Goal: Task Accomplishment & Management: Use online tool/utility

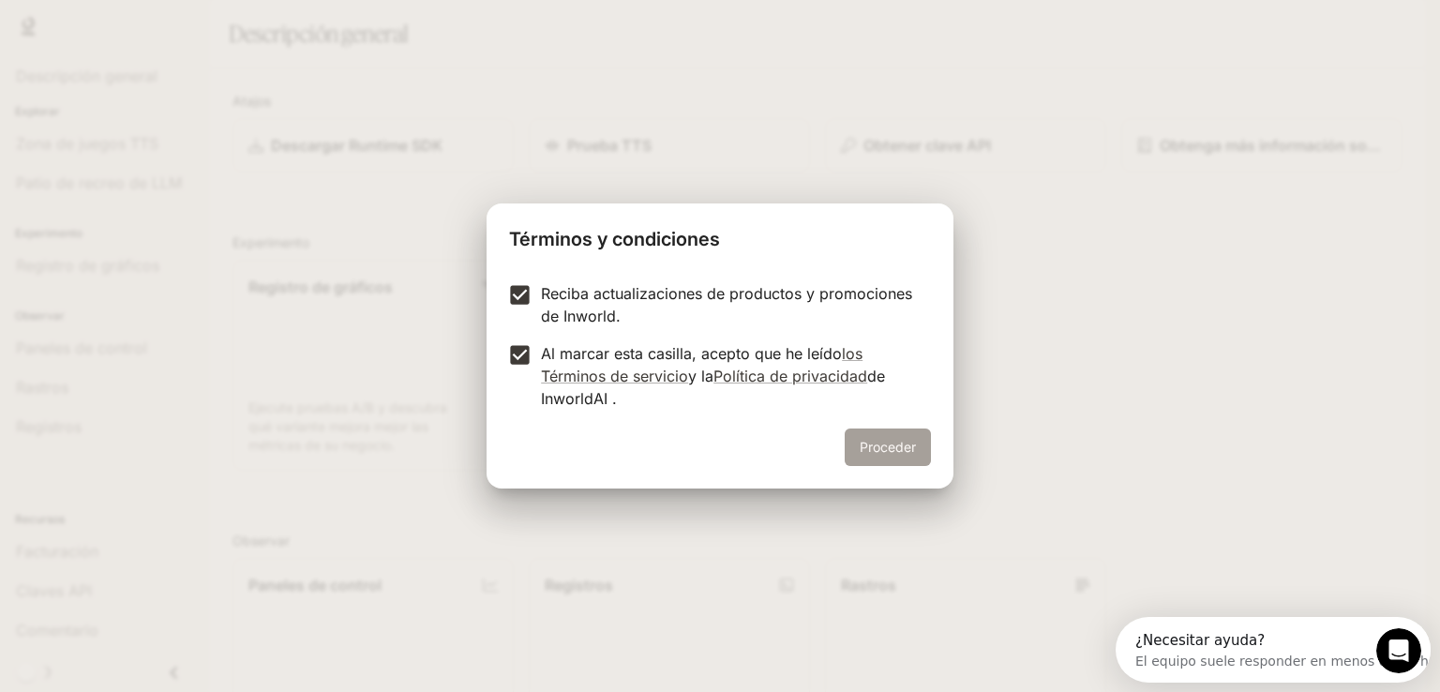
click at [865, 436] on font "Proceder" at bounding box center [887, 446] width 56 height 23
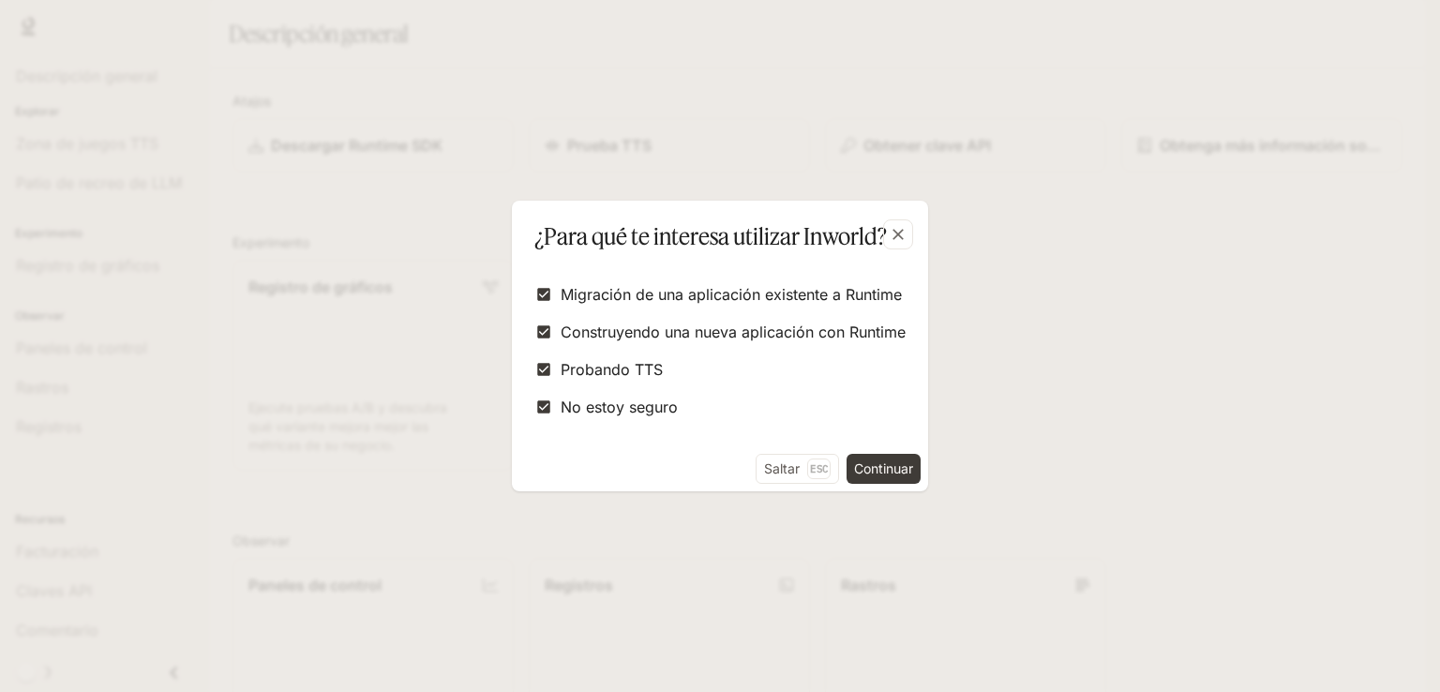
click at [868, 472] on font "Continuar" at bounding box center [883, 468] width 59 height 16
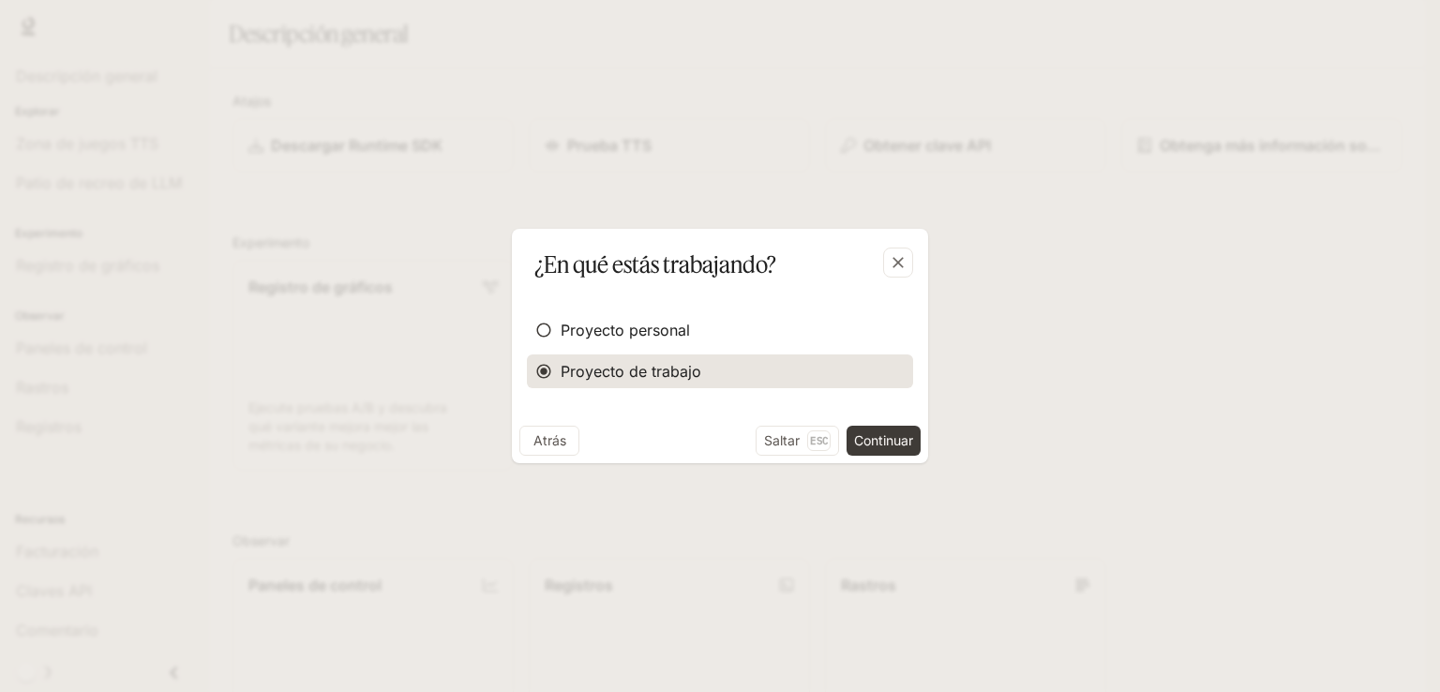
drag, startPoint x: 609, startPoint y: 337, endPoint x: 719, endPoint y: 357, distance: 111.4
click at [610, 337] on font "Proyecto personal" at bounding box center [624, 330] width 129 height 19
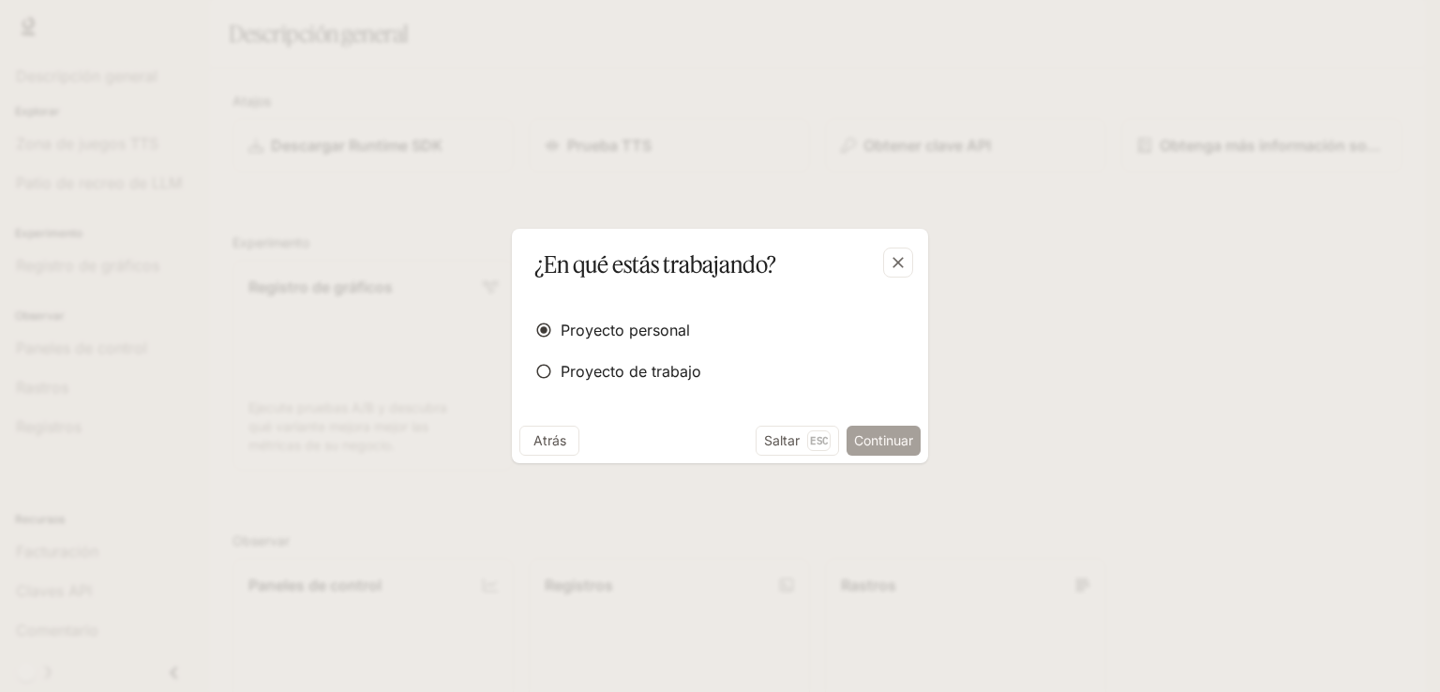
click at [914, 440] on button "Continuar" at bounding box center [883, 441] width 74 height 30
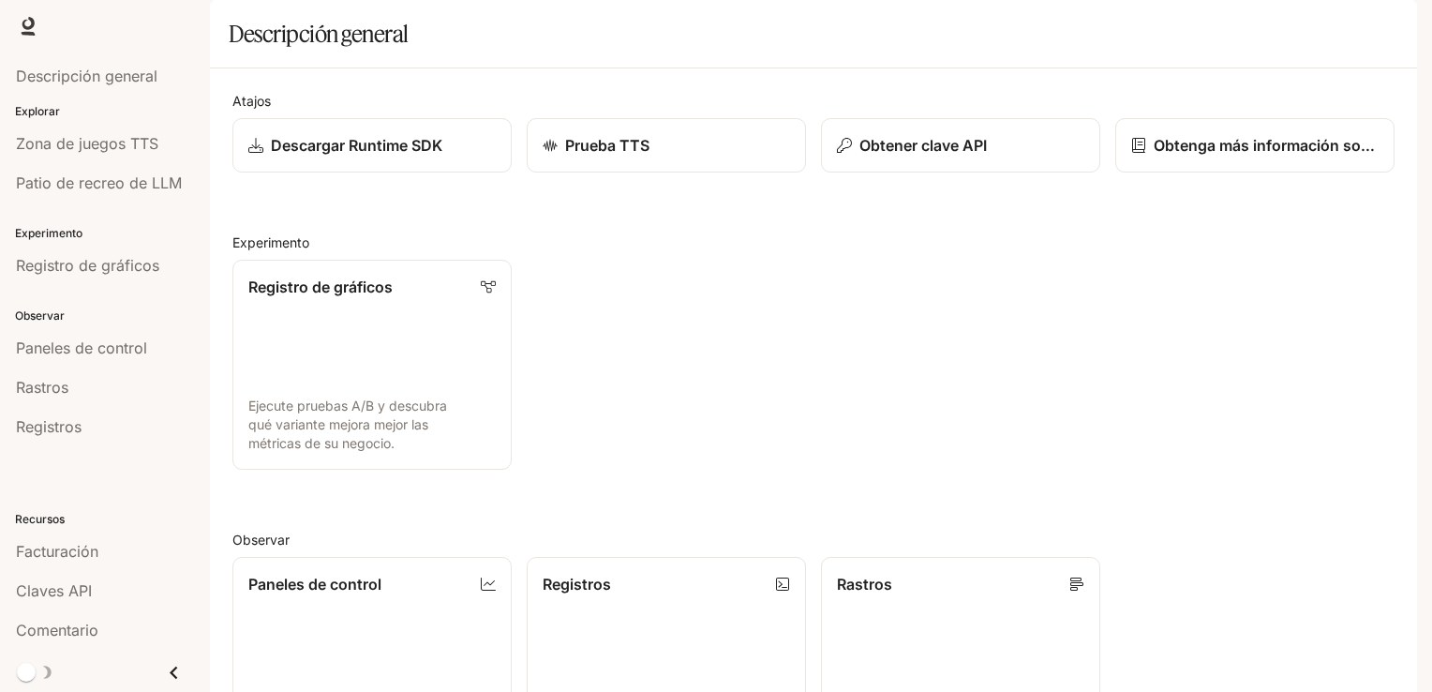
click at [1387, 30] on img "button" at bounding box center [1391, 26] width 26 height 26
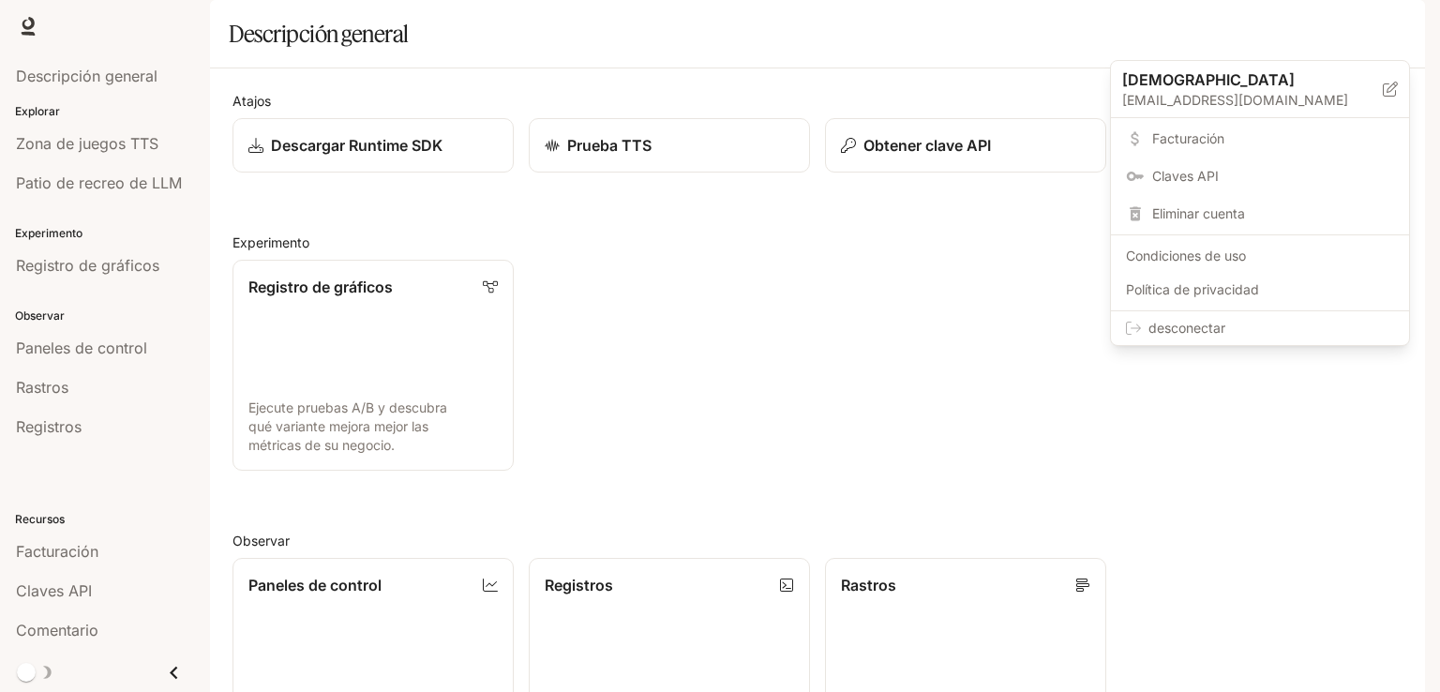
click at [191, 402] on div at bounding box center [720, 346] width 1440 height 692
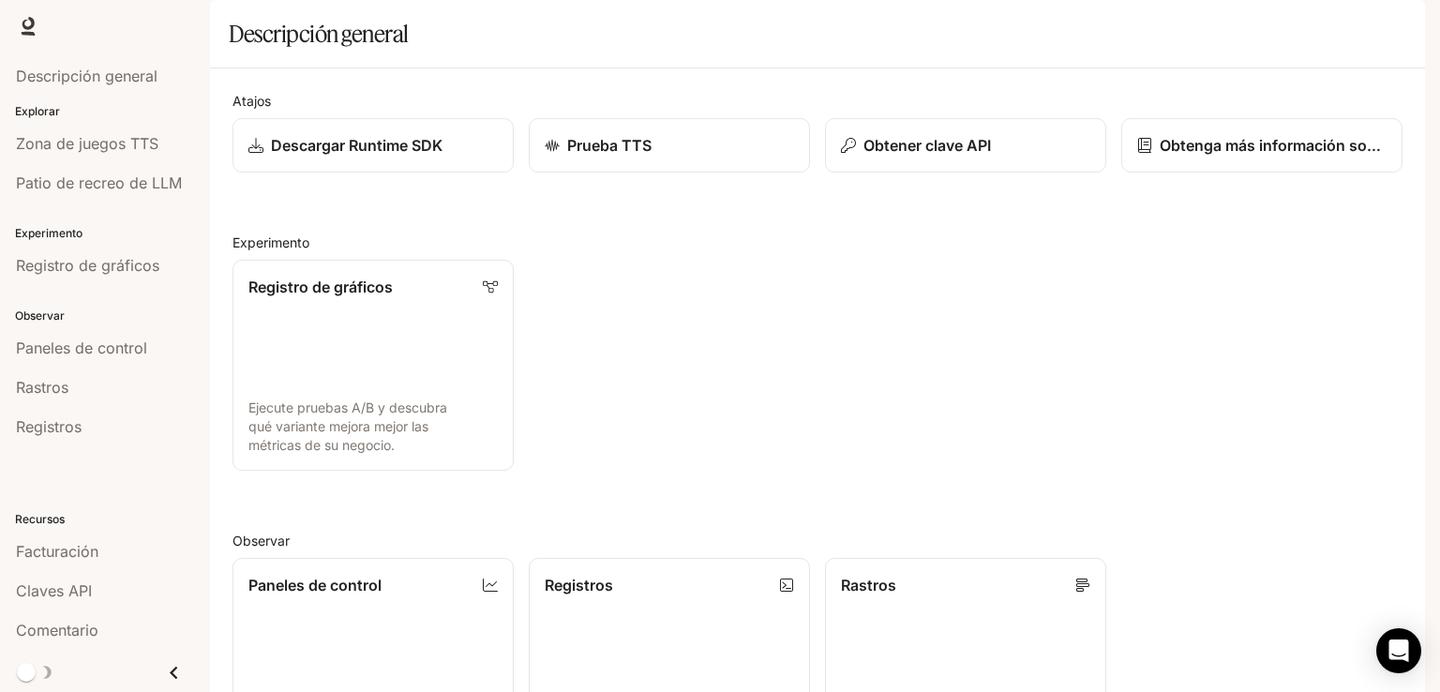
scroll to position [457, 0]
click at [1378, 653] on body "Saltar al contenido principal Tiempo de ejecución Tiempo de ejecución Documenta…" at bounding box center [720, 346] width 1440 height 692
click at [1394, 645] on icon "Open Intercom Messenger" at bounding box center [1398, 650] width 22 height 24
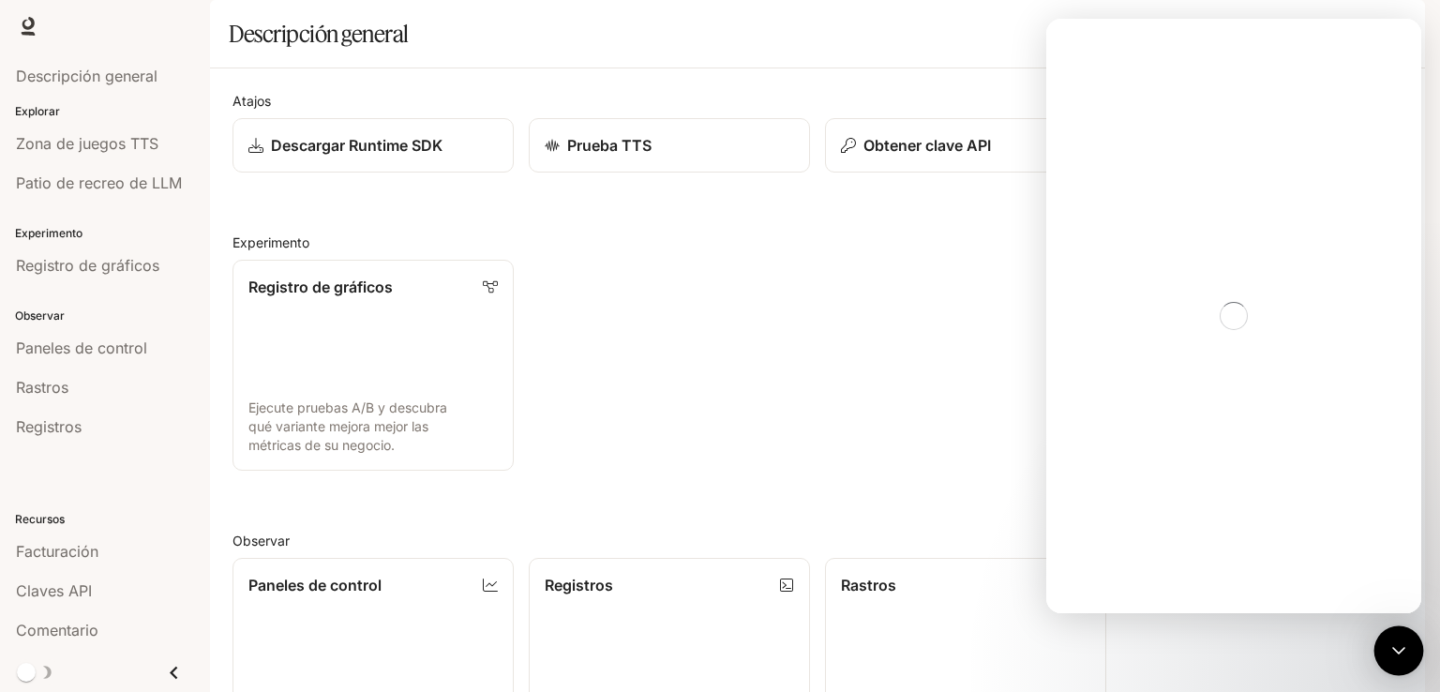
scroll to position [0, 0]
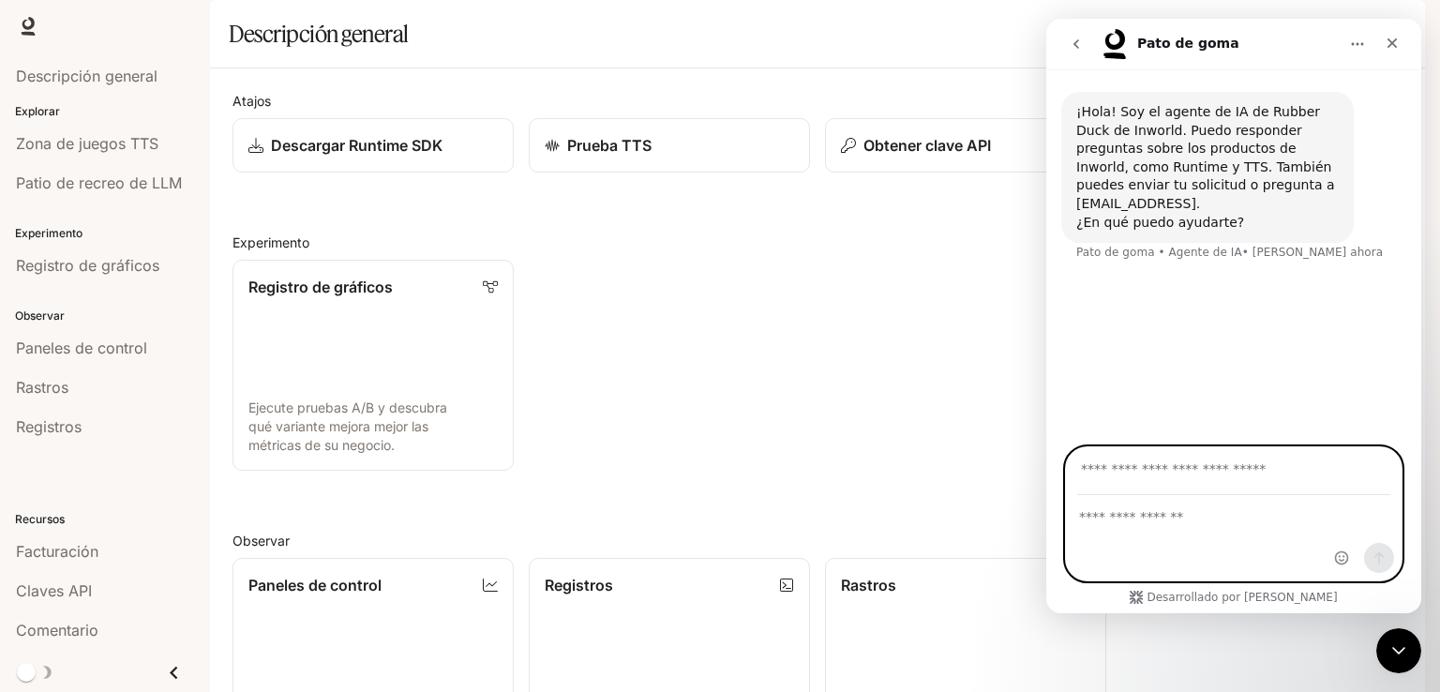
click at [1168, 517] on textarea "Haz una pregunta…" at bounding box center [1234, 512] width 336 height 32
type textarea "**********"
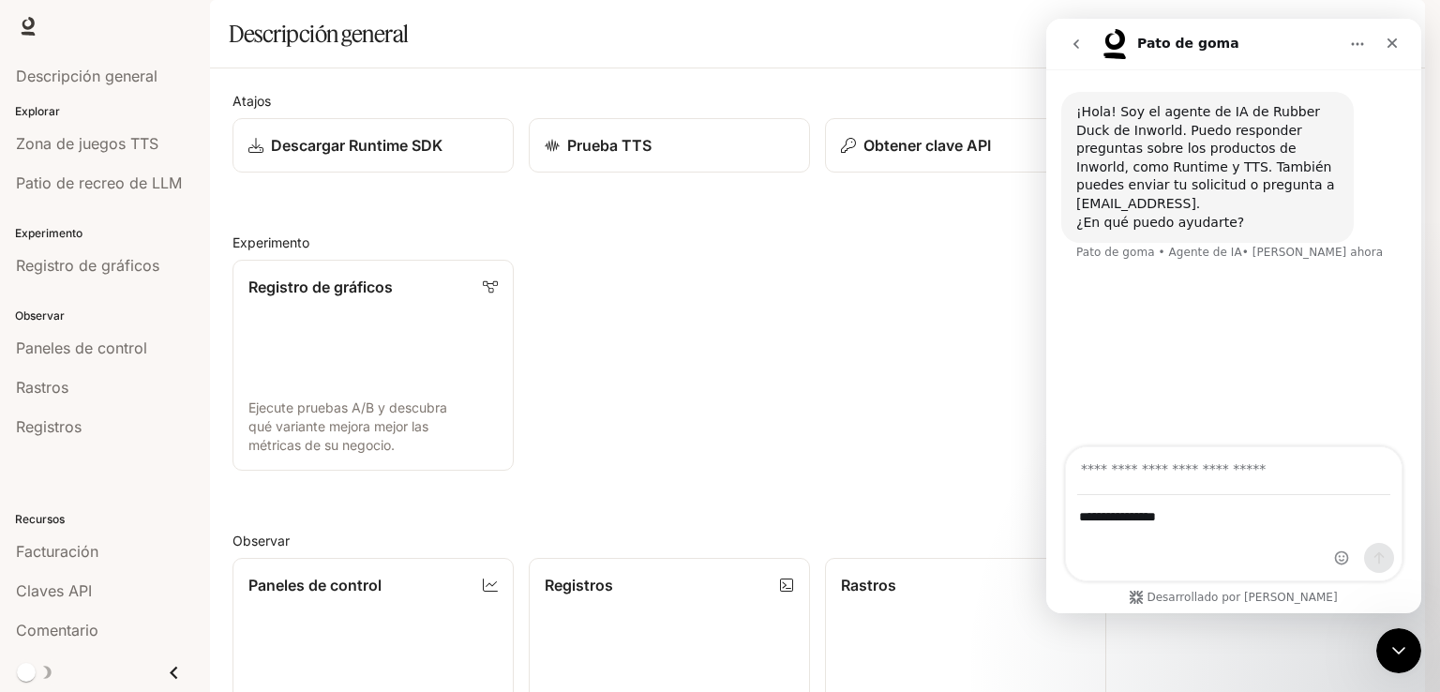
click at [1339, 567] on div "Mensajero de intercomunicación" at bounding box center [1364, 561] width 60 height 37
click at [1091, 473] on input "Tu correo electrónico" at bounding box center [1233, 471] width 313 height 48
type input "**********"
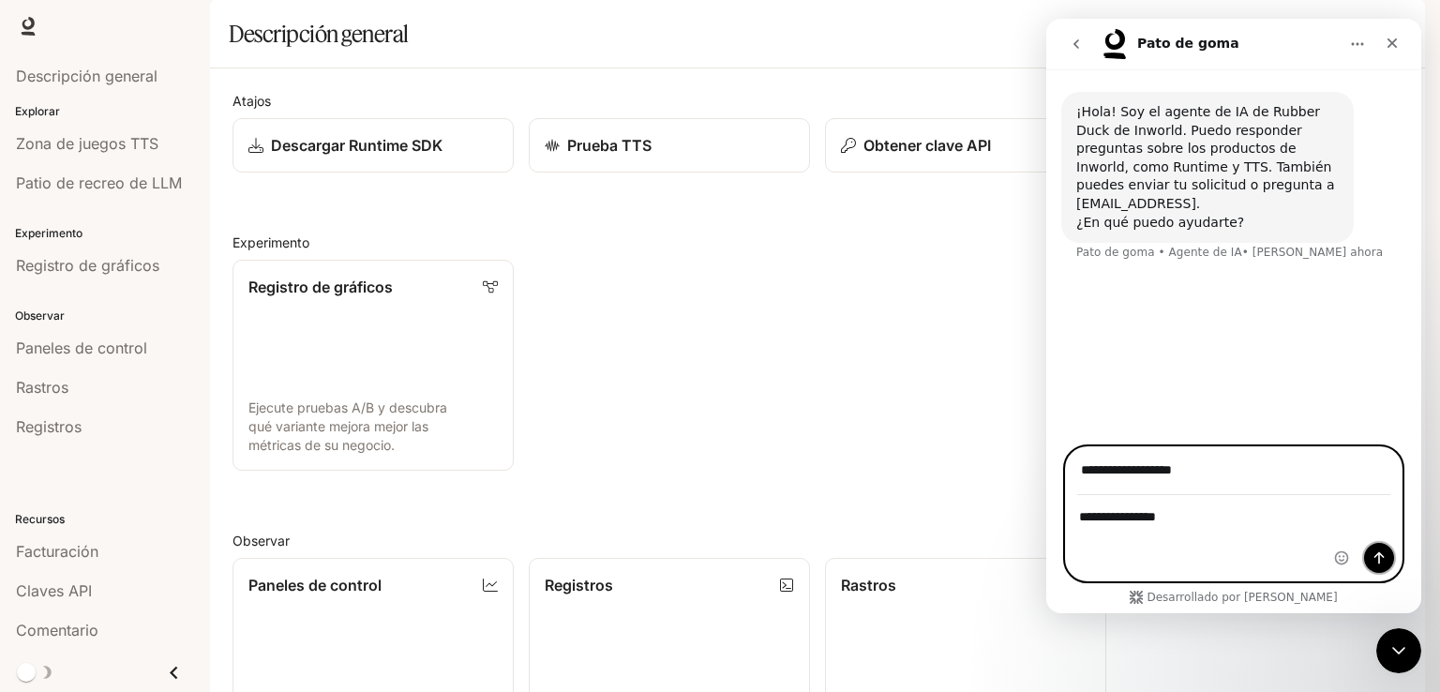
click at [1393, 558] on button "Enviar un mensaje…" at bounding box center [1379, 558] width 30 height 30
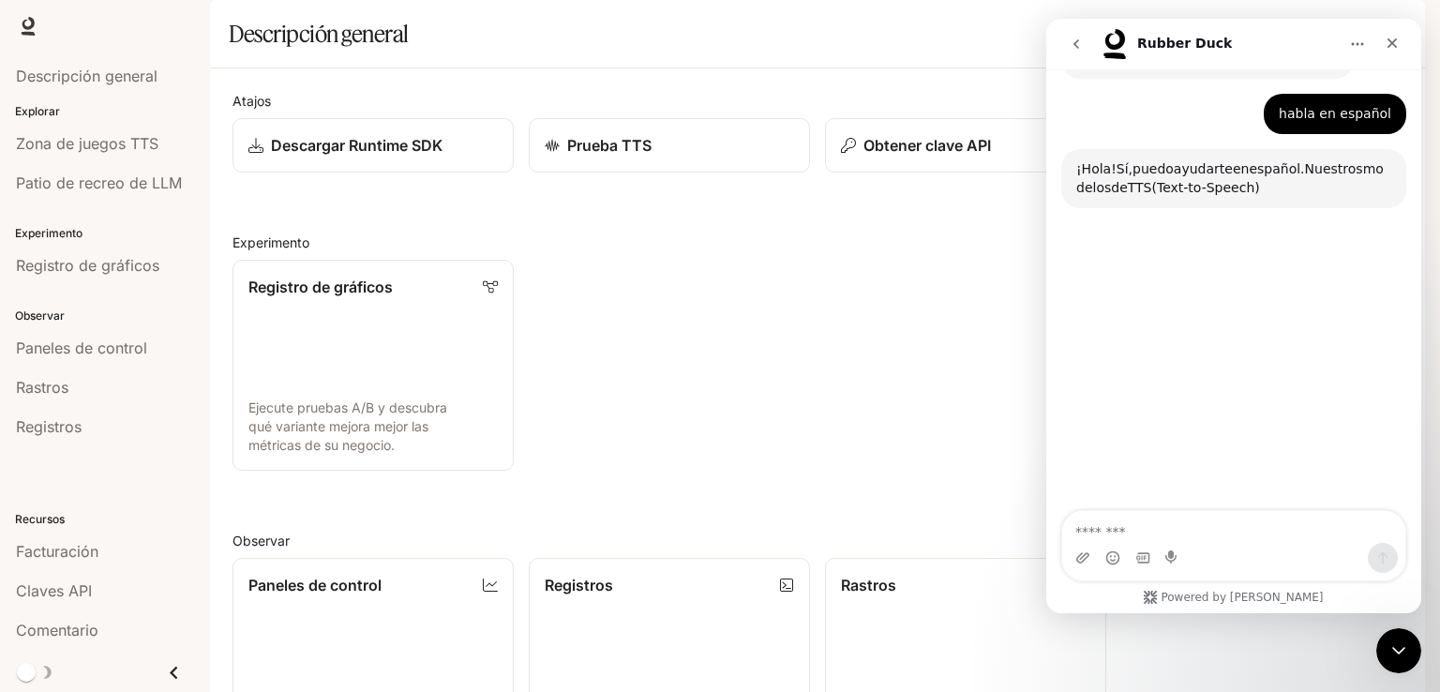
scroll to position [174, 0]
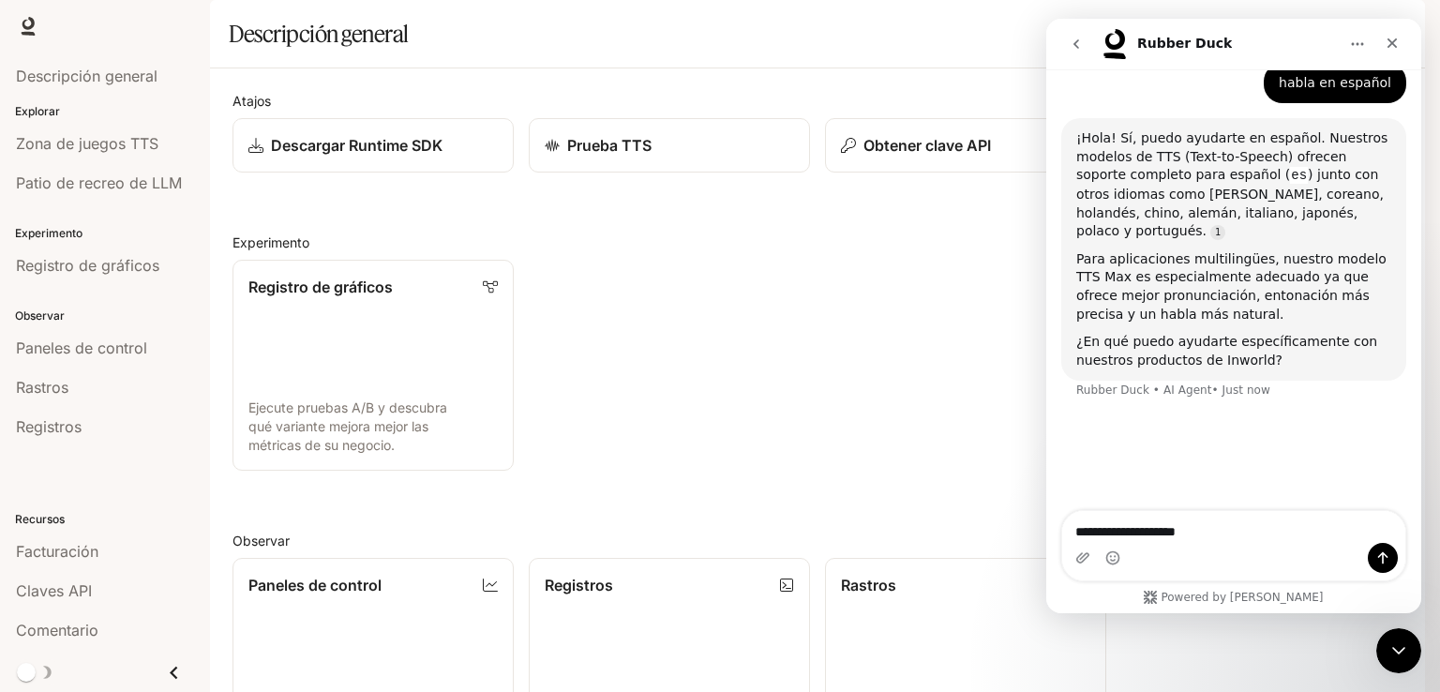
type textarea "**********"
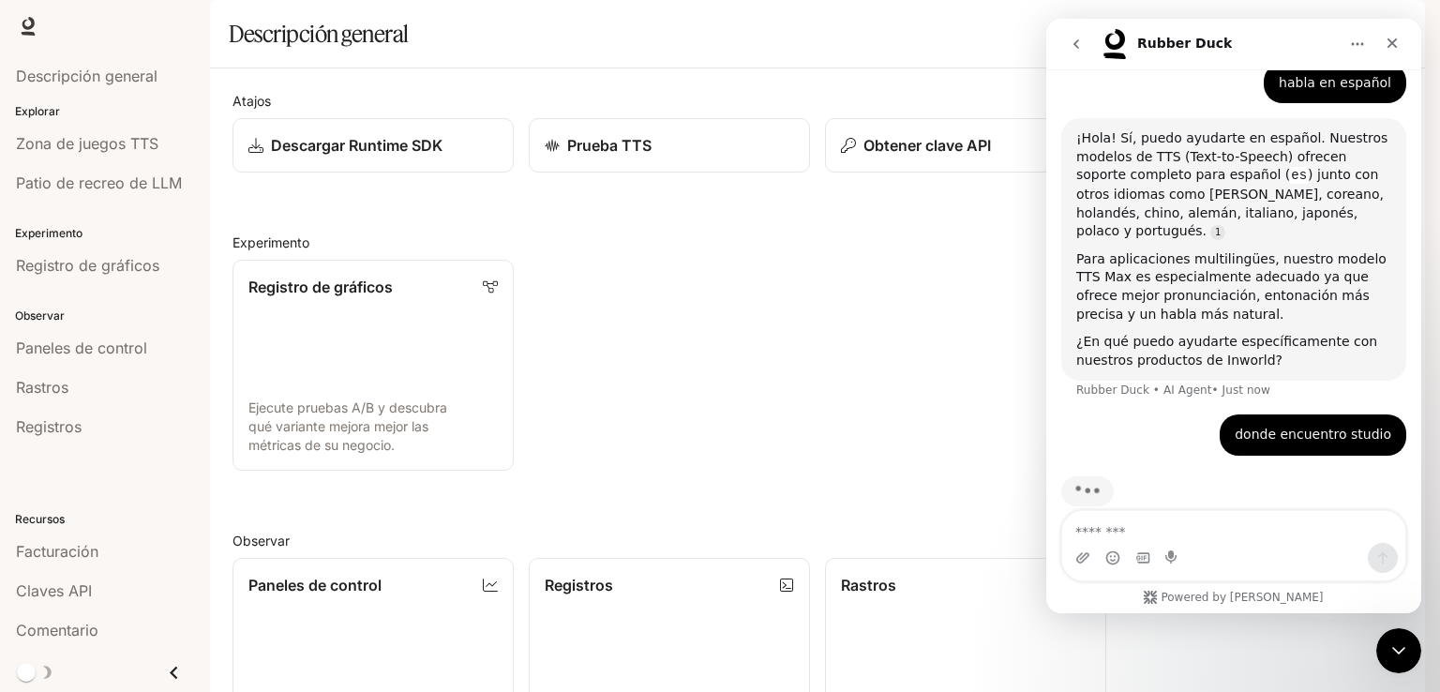
scroll to position [185, 0]
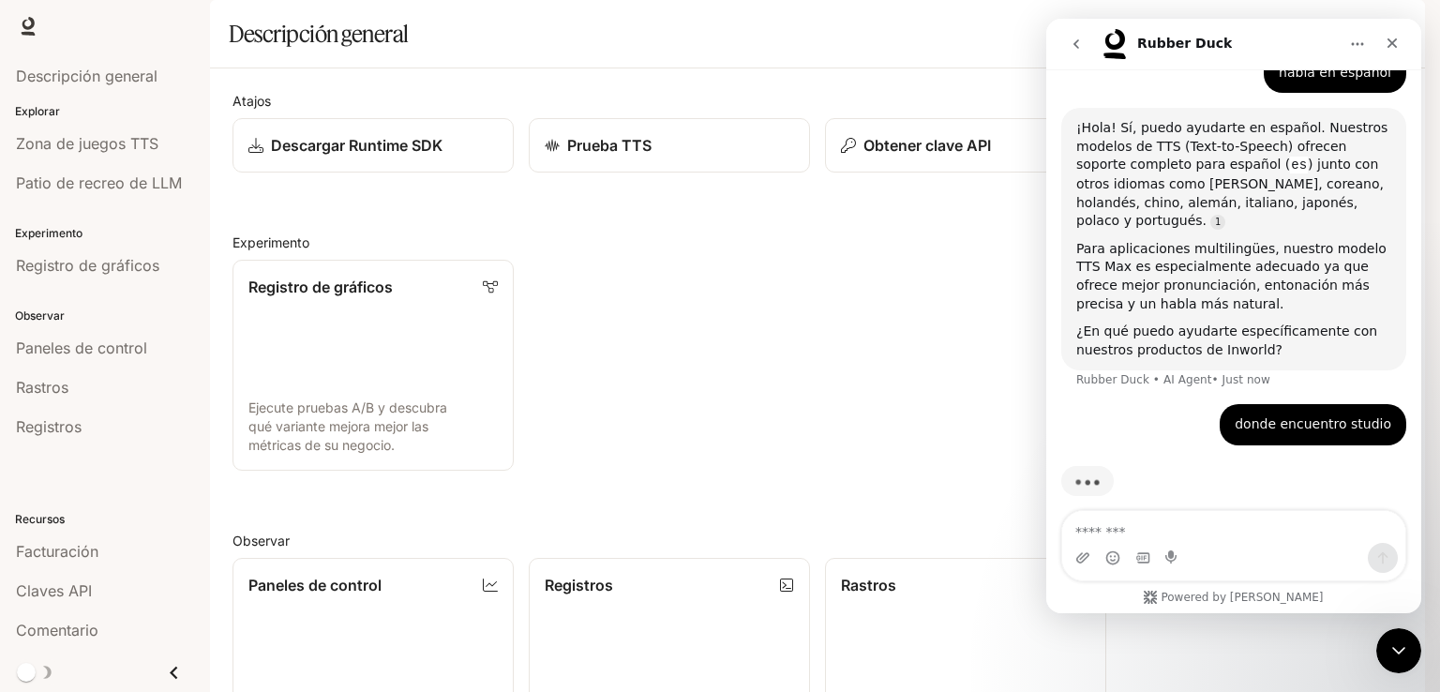
click at [1200, 529] on textarea "Message…" at bounding box center [1233, 527] width 343 height 32
type textarea "**********"
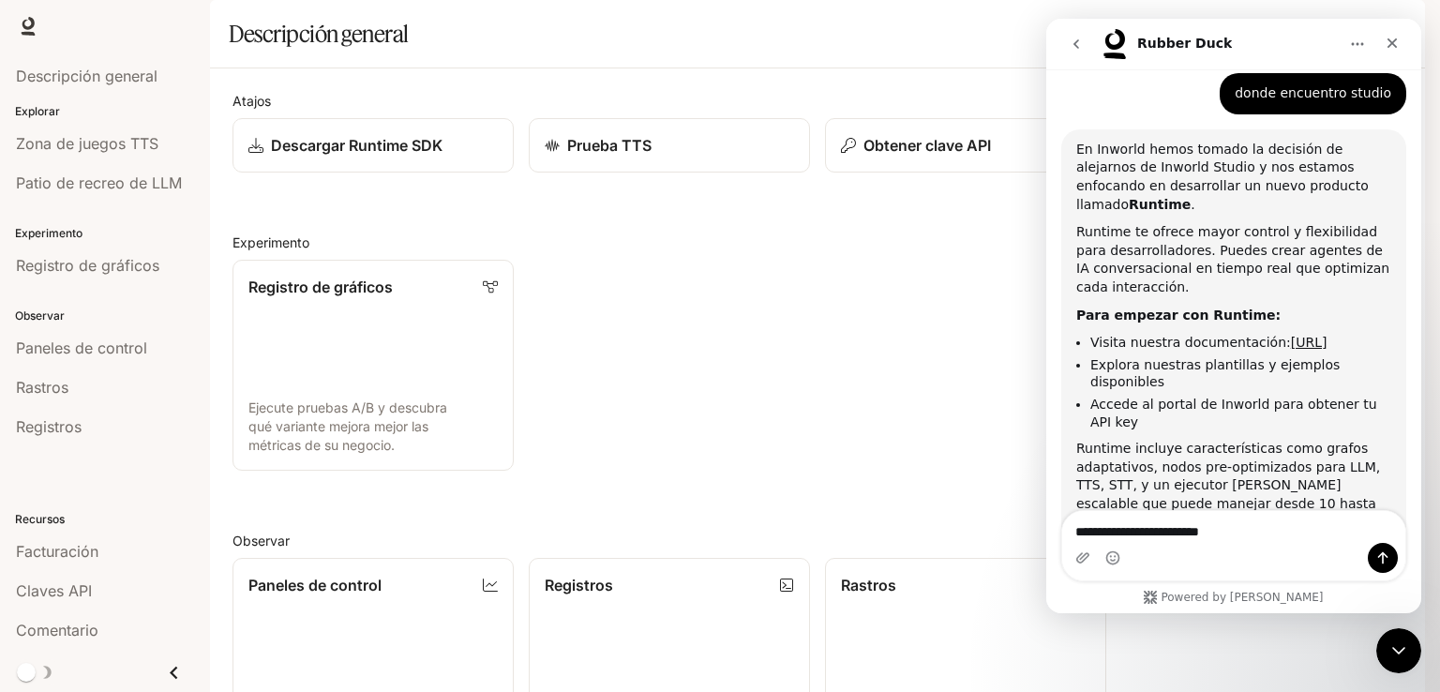
scroll to position [530, 0]
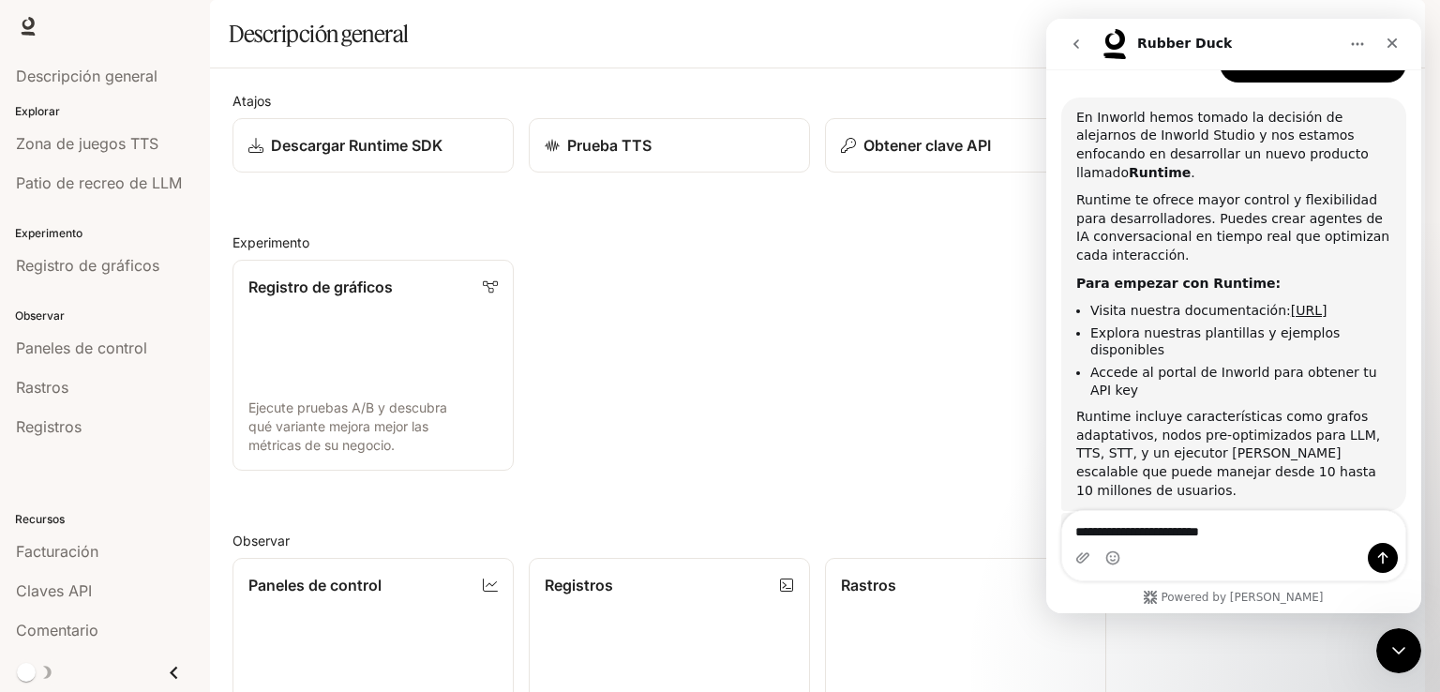
drag, startPoint x: 1238, startPoint y: 527, endPoint x: 924, endPoint y: 530, distance: 314.0
click at [1046, 530] on html "Rubber Duck Hi! I'm Inworld's Rubber Duck AI Agent. I can answer questions rela…" at bounding box center [1233, 316] width 375 height 594
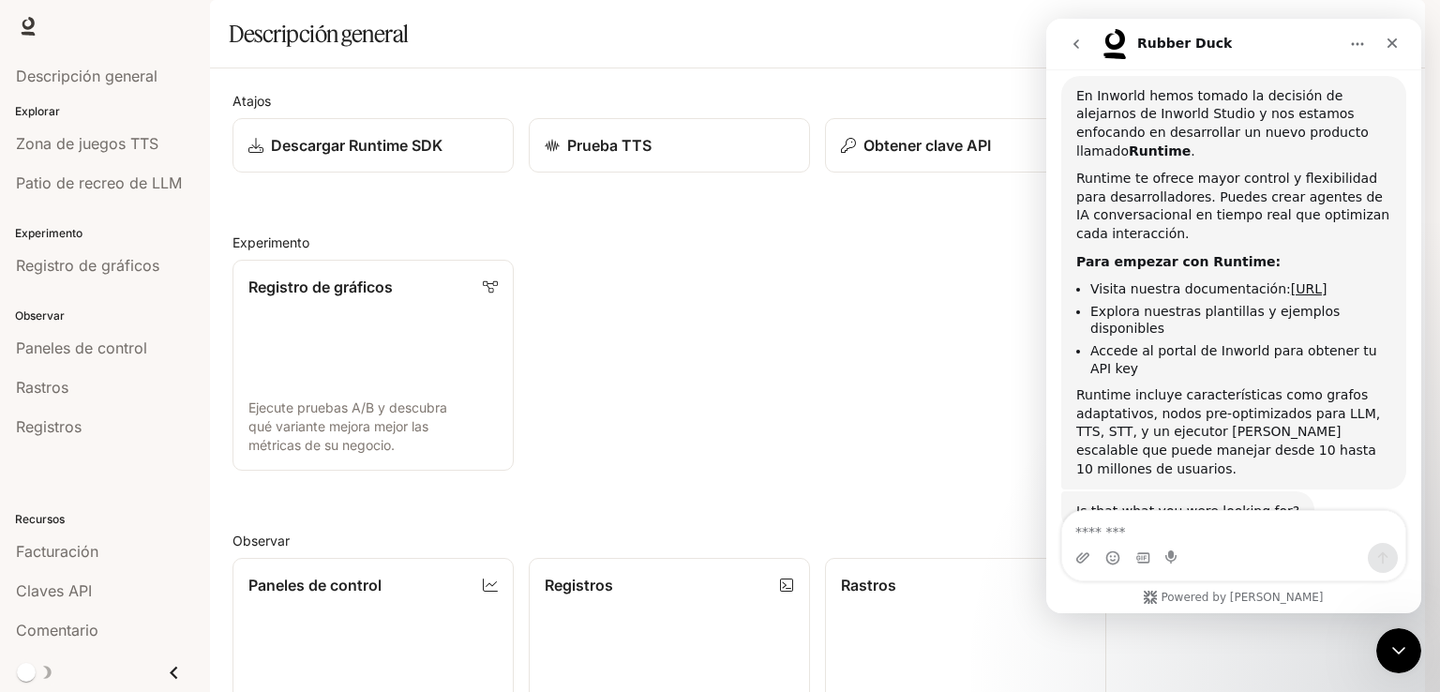
scroll to position [559, 0]
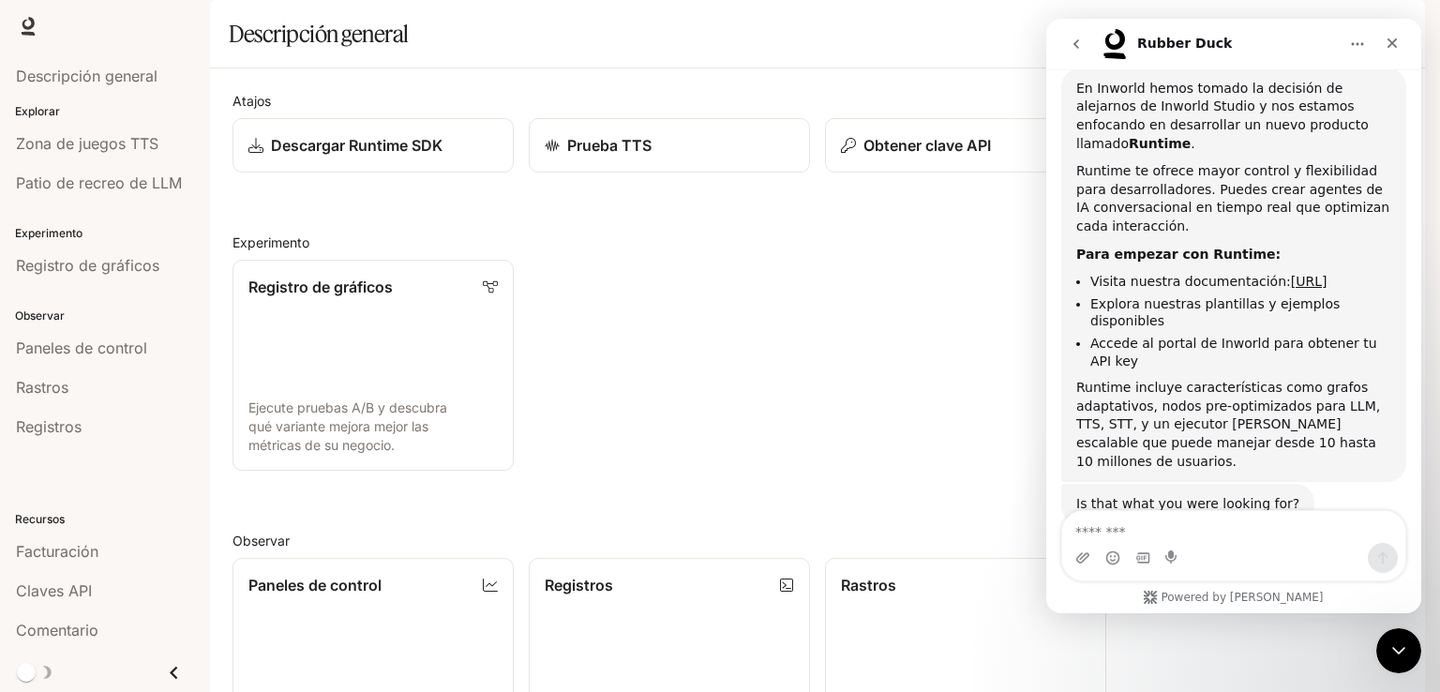
click at [1161, 520] on textarea "Message…" at bounding box center [1233, 527] width 343 height 32
type textarea "**********"
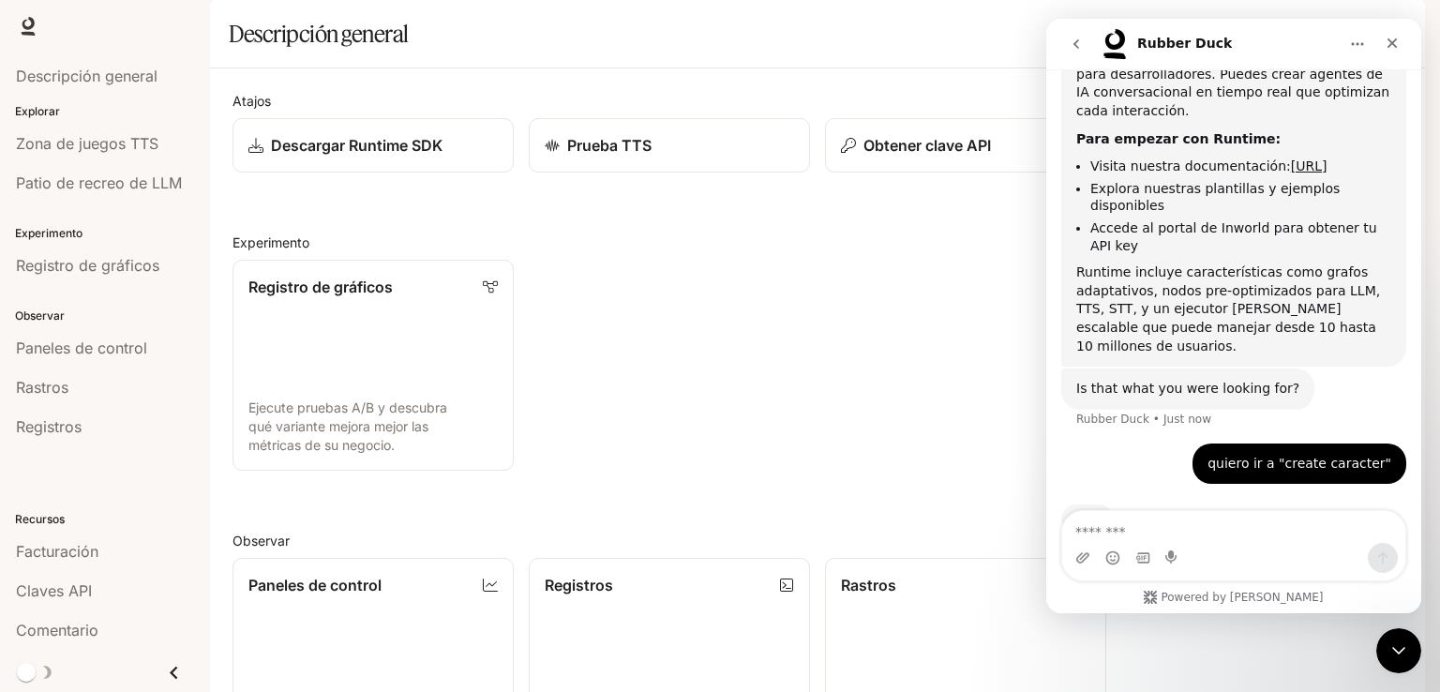
scroll to position [675, 0]
click at [1335, 454] on div "quiero ir a "create caracter"" at bounding box center [1299, 463] width 184 height 19
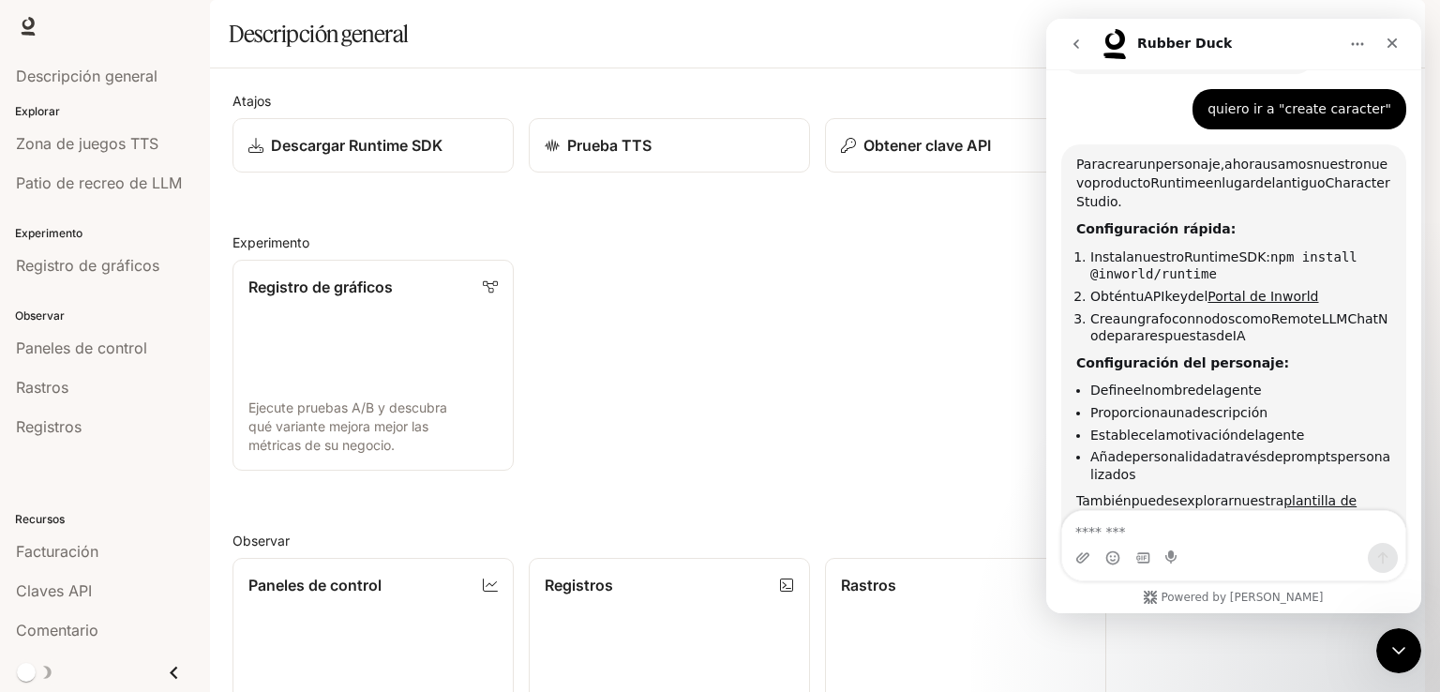
scroll to position [1020, 0]
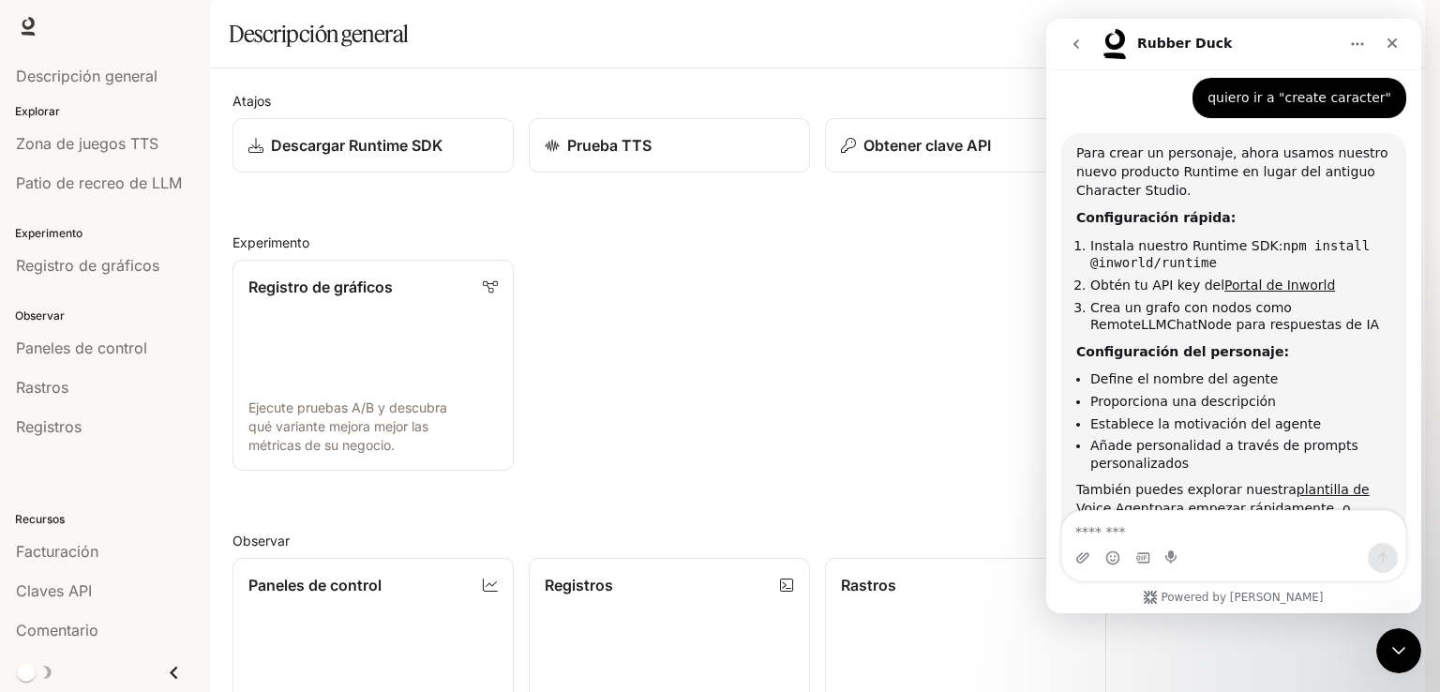
click at [1274, 277] on link "Portal de Inworld" at bounding box center [1279, 284] width 111 height 15
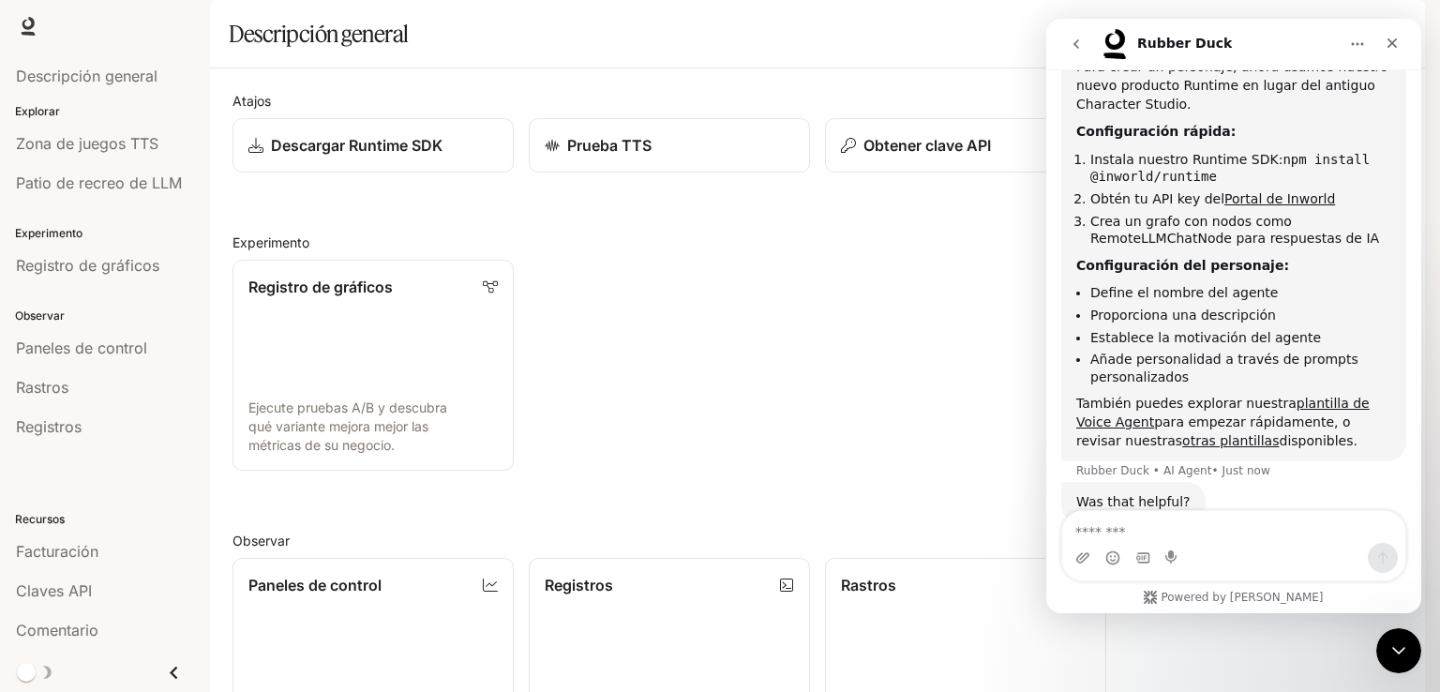
scroll to position [919, 0]
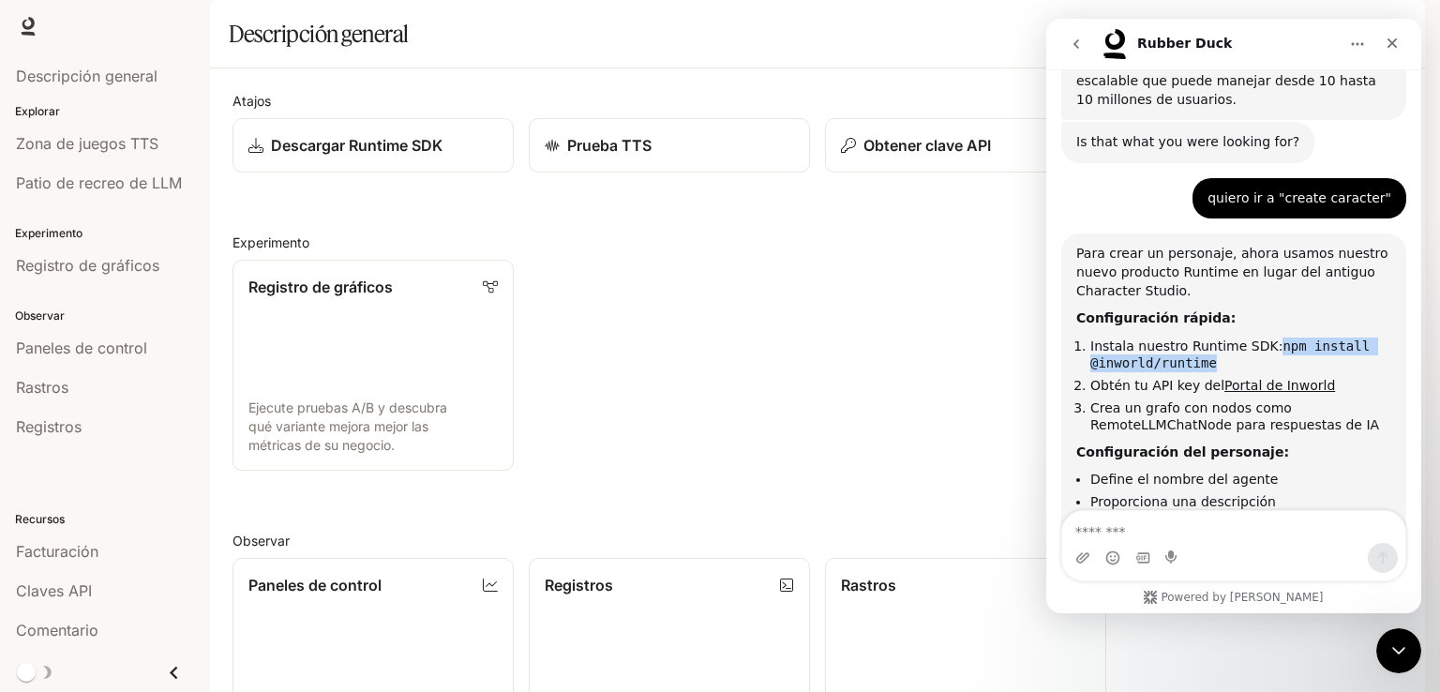
drag, startPoint x: 1261, startPoint y: 297, endPoint x: 1273, endPoint y: 305, distance: 14.3
click at [1273, 337] on li "Instala nuestro Runtime SDK: npm install @inworld/runtime" at bounding box center [1240, 354] width 301 height 35
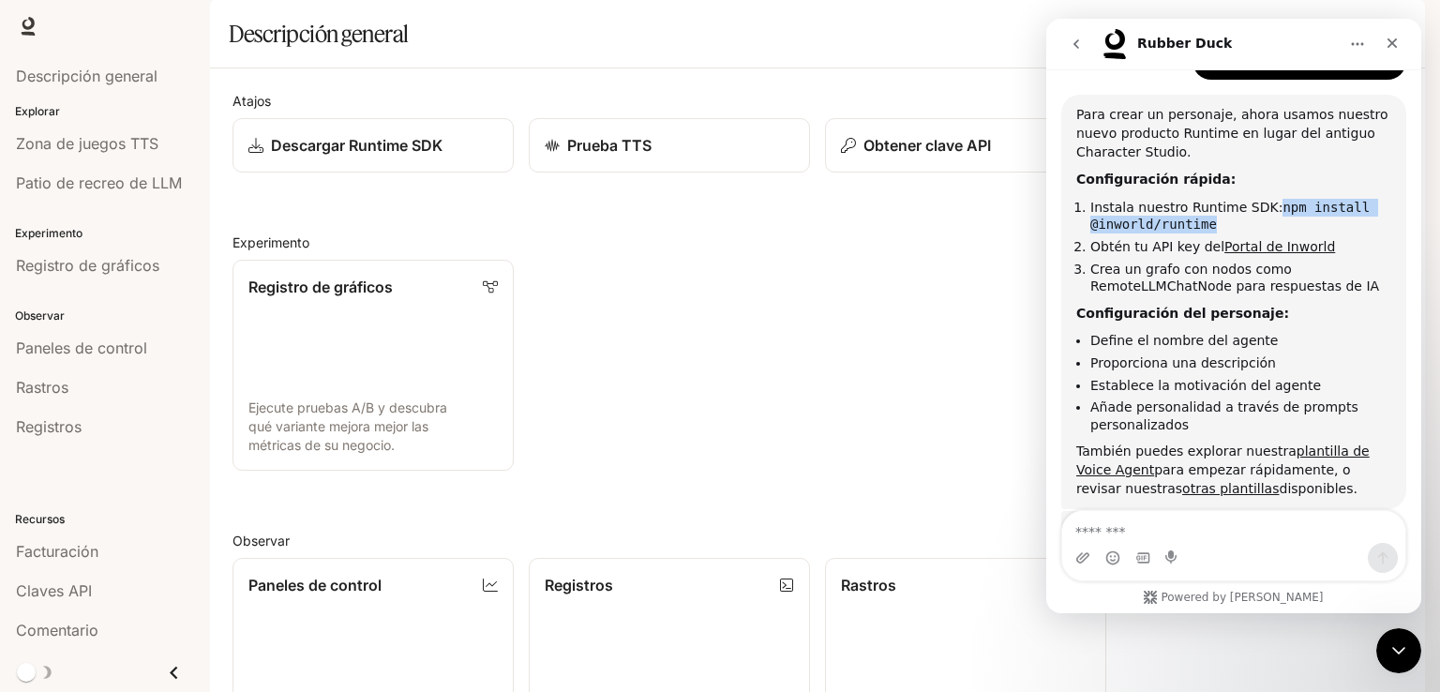
scroll to position [1087, 0]
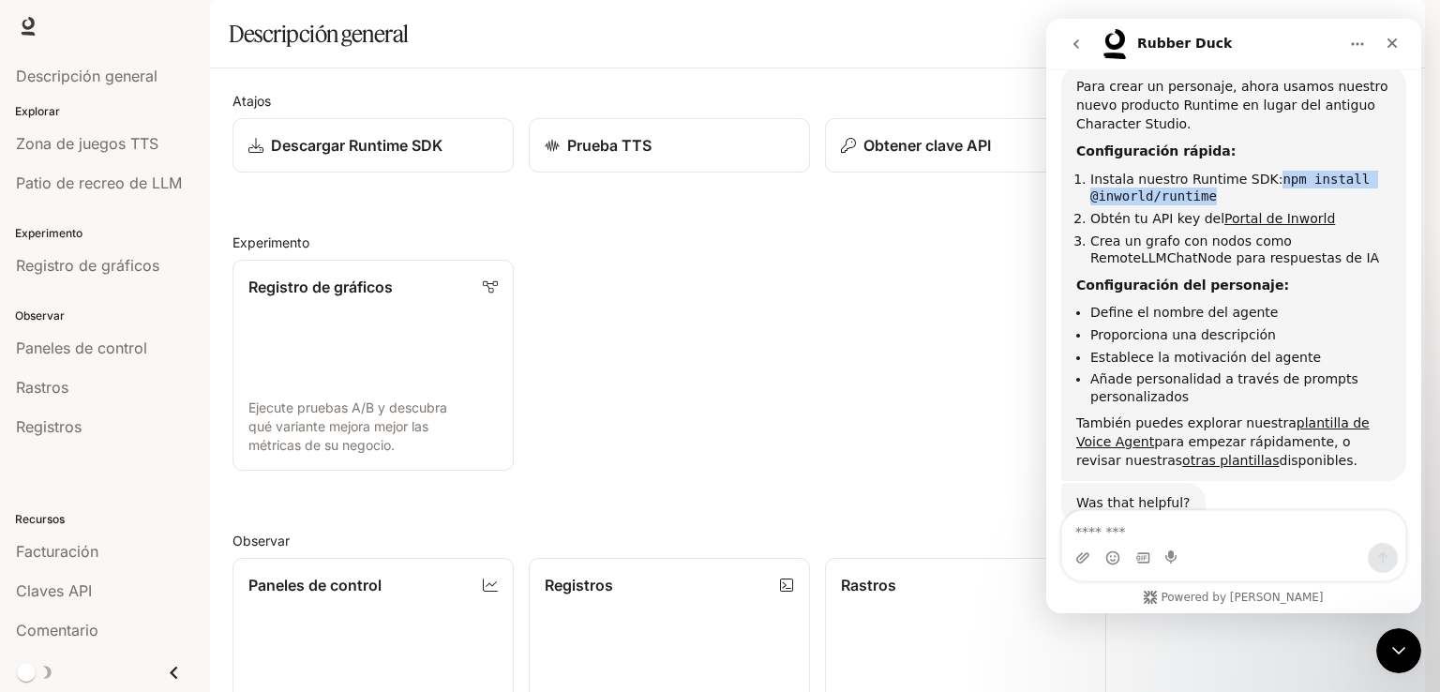
copy code "npm install @inworld/runtime"
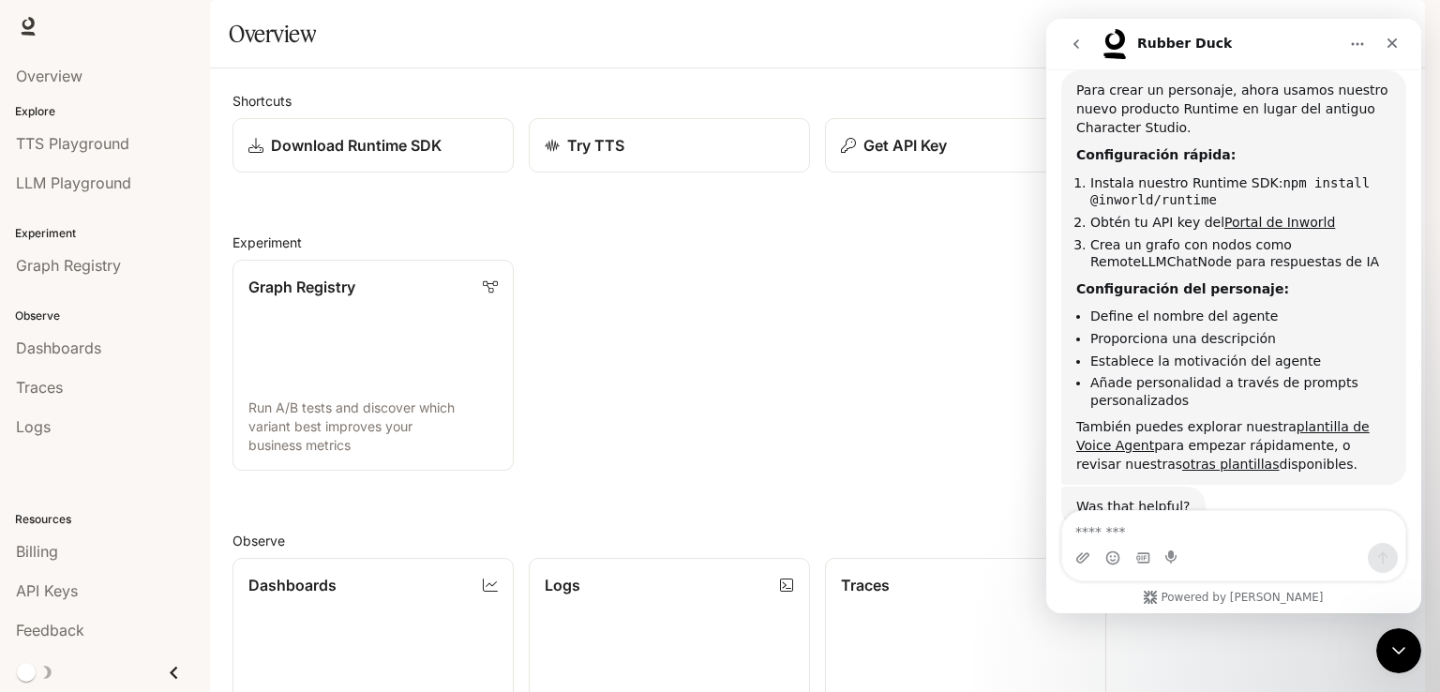
scroll to position [1087, 0]
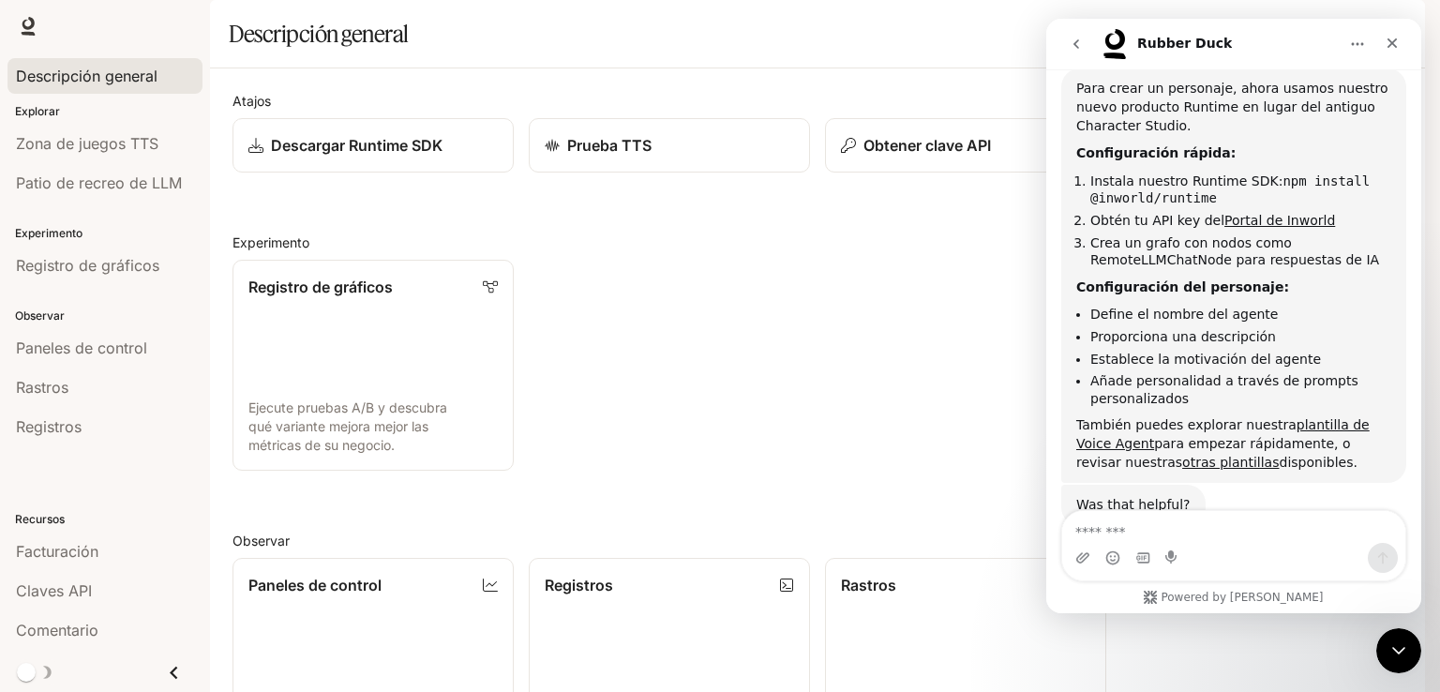
click at [92, 81] on font "Descripción general" at bounding box center [87, 76] width 142 height 19
click at [86, 153] on span "Zona de juegos TTS" at bounding box center [87, 143] width 142 height 22
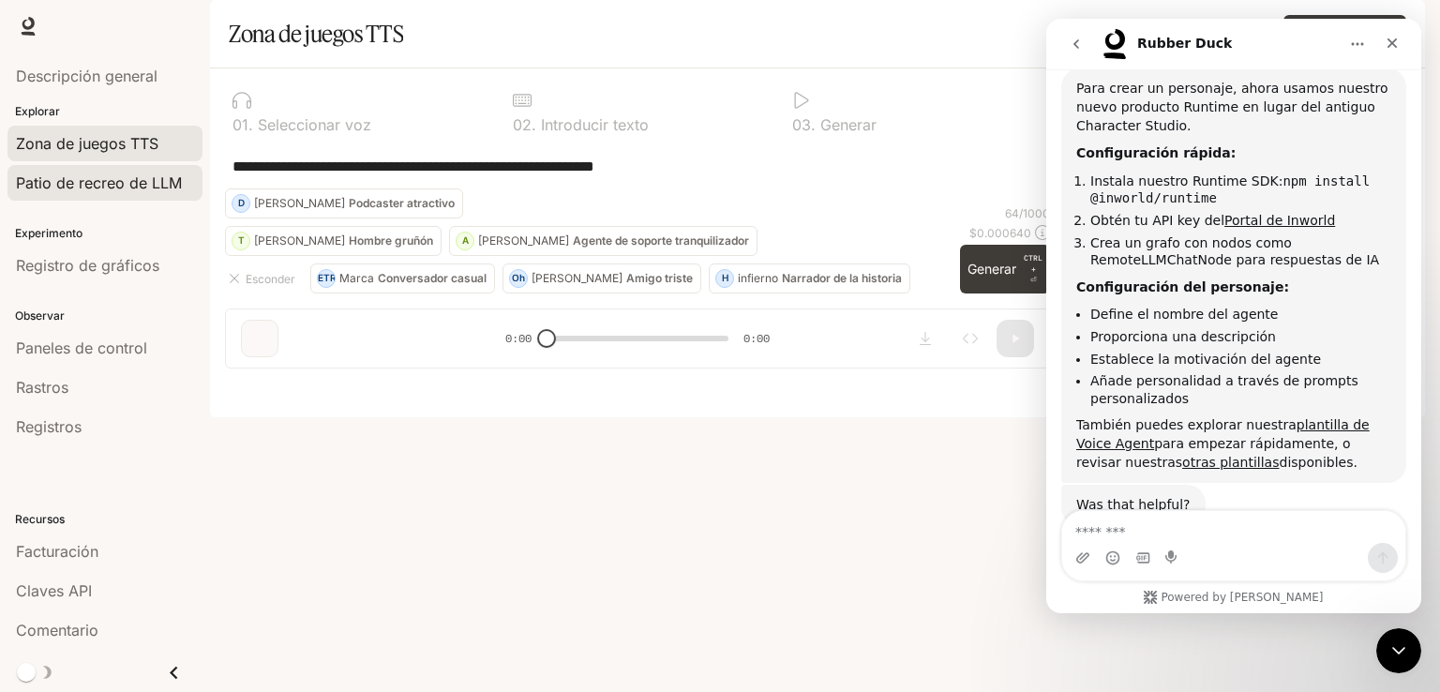
click at [160, 186] on font "Patio de recreo de LLM" at bounding box center [99, 182] width 166 height 19
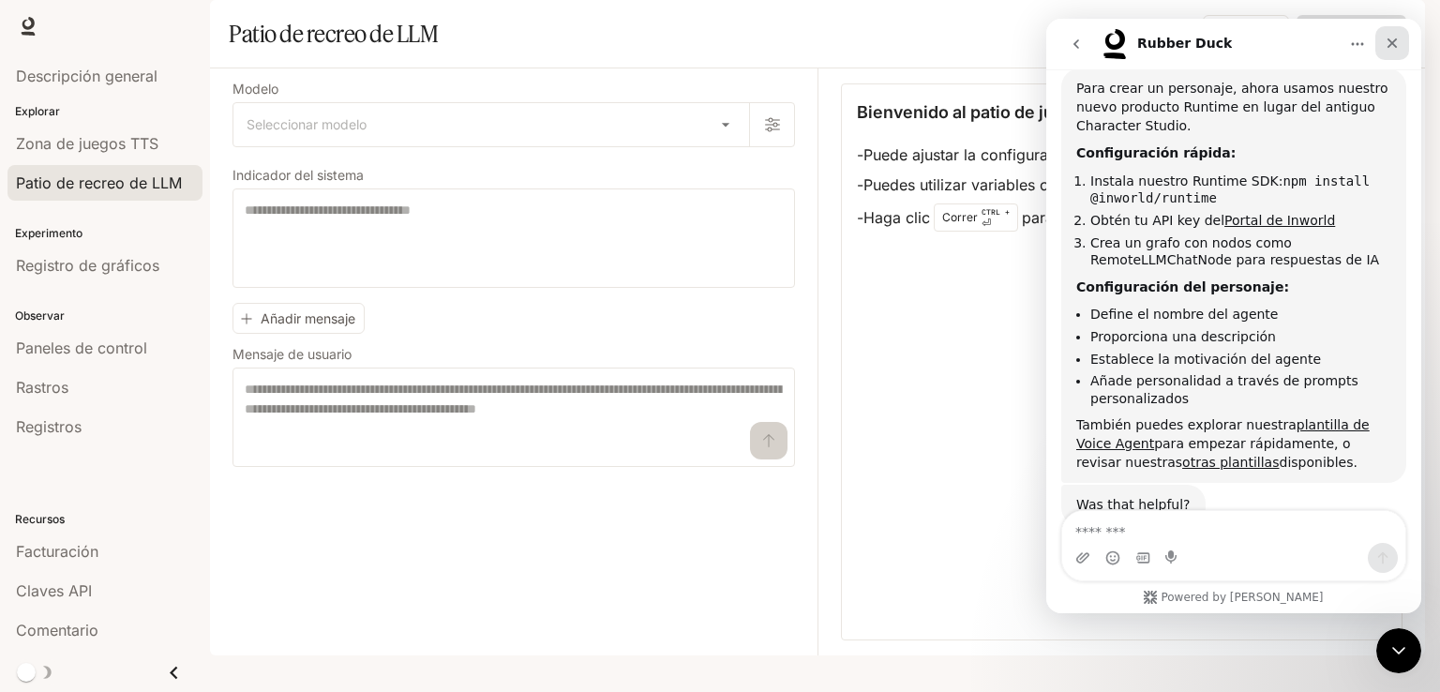
click at [1381, 38] on div "Close" at bounding box center [1392, 43] width 34 height 34
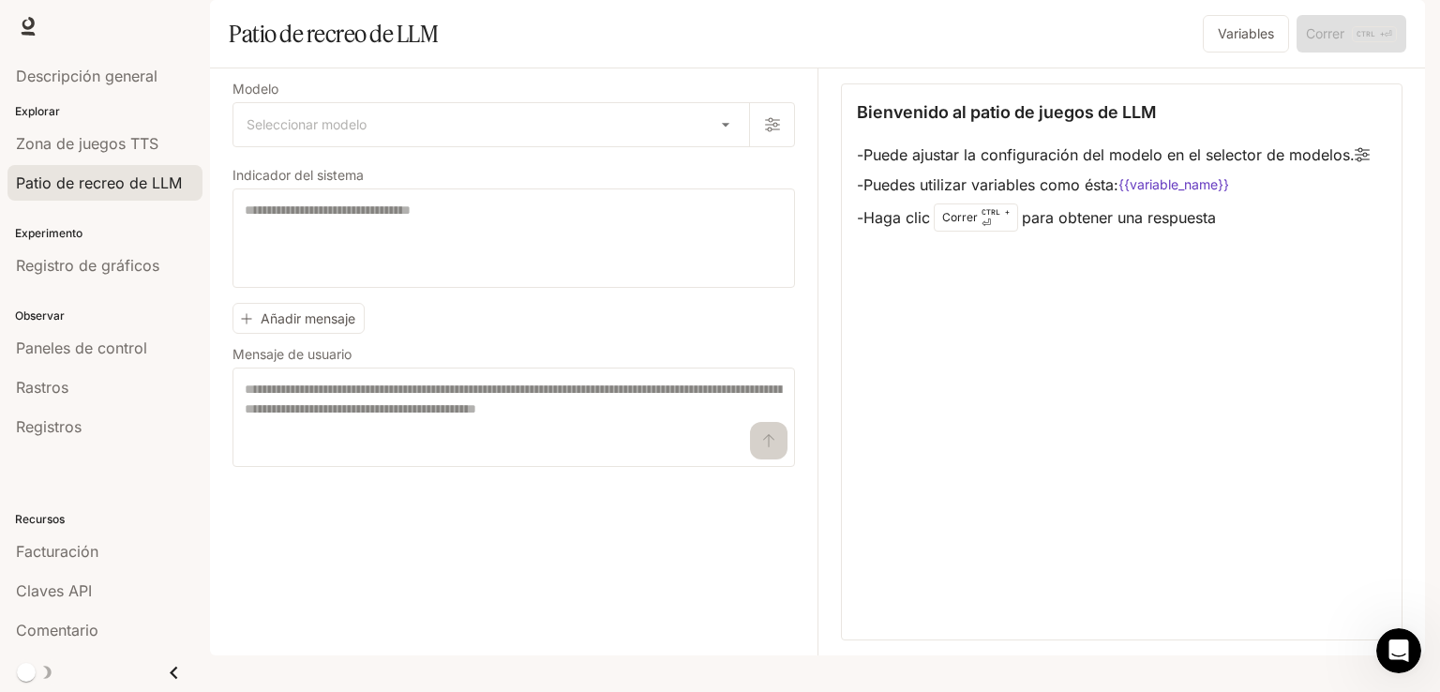
scroll to position [1098, 0]
click at [86, 257] on font "Registro de gráficos" at bounding box center [87, 265] width 143 height 19
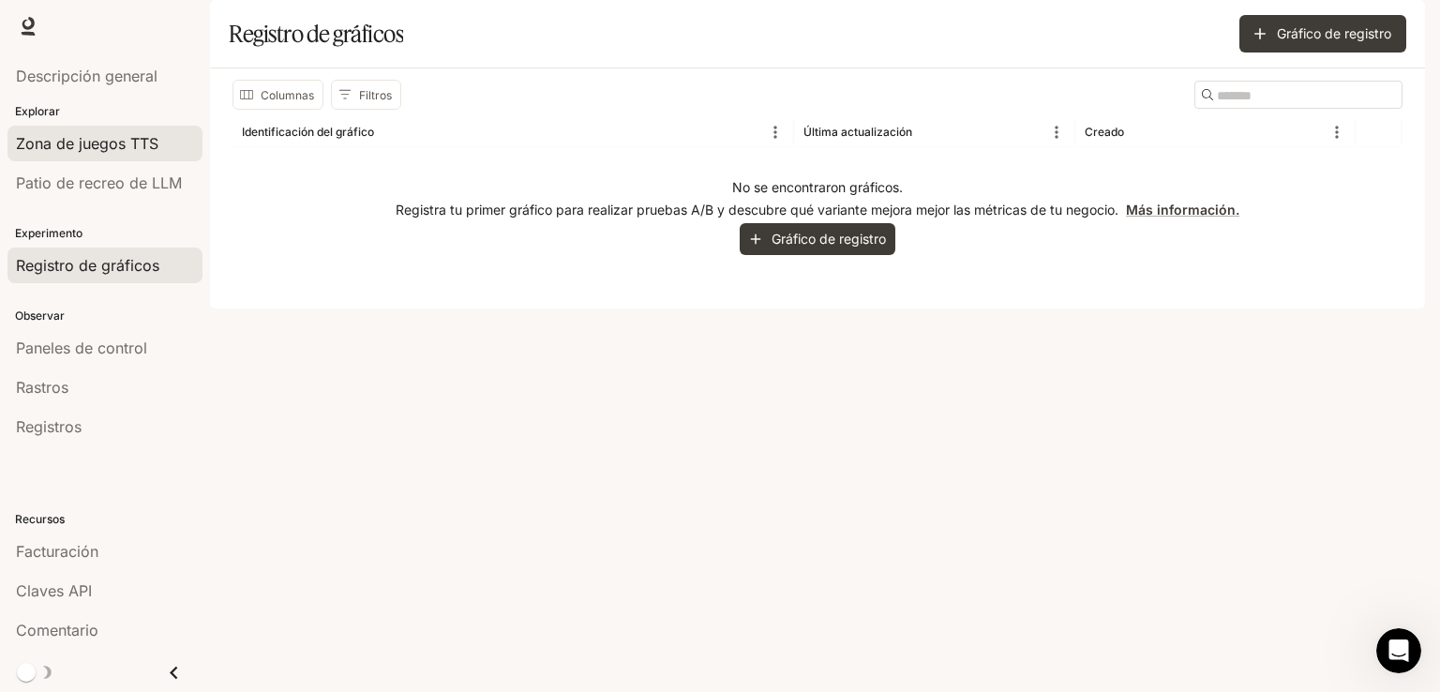
click at [127, 146] on font "Zona de juegos TTS" at bounding box center [87, 143] width 142 height 19
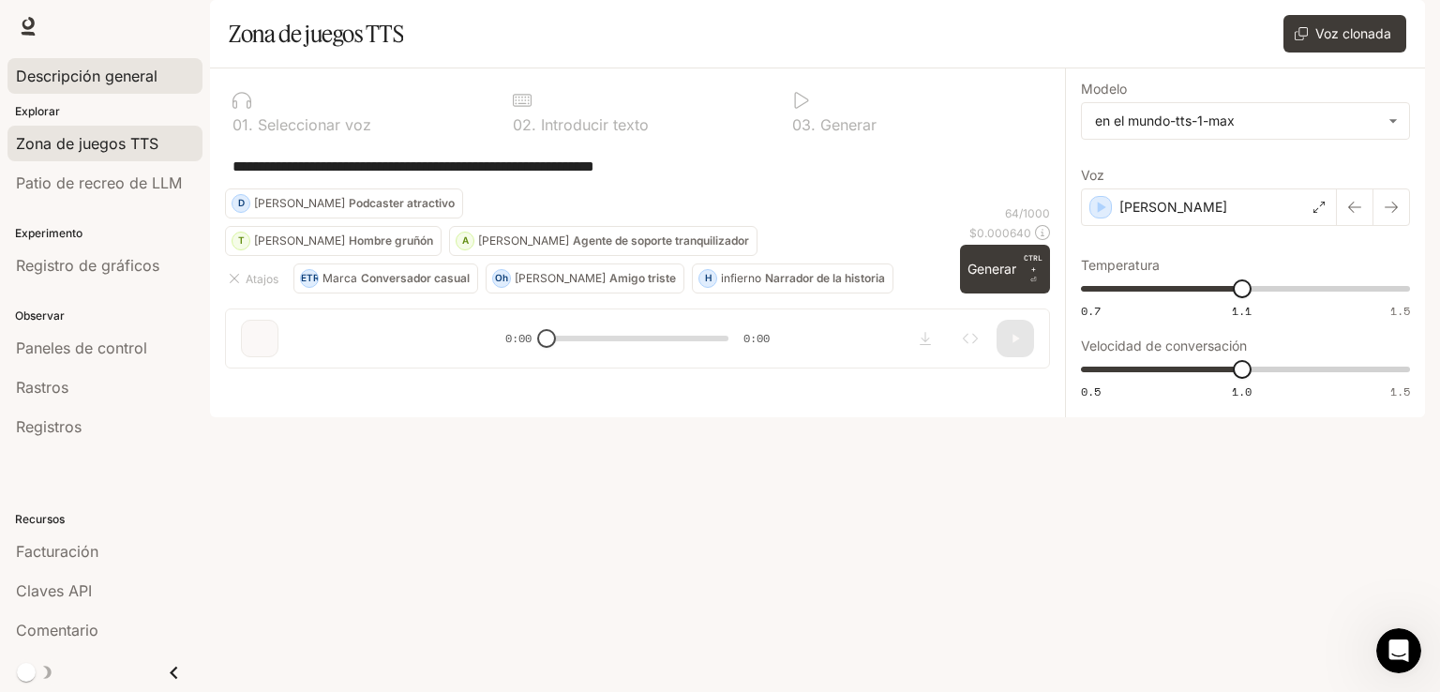
click at [124, 68] on font "Descripción general" at bounding box center [87, 76] width 142 height 19
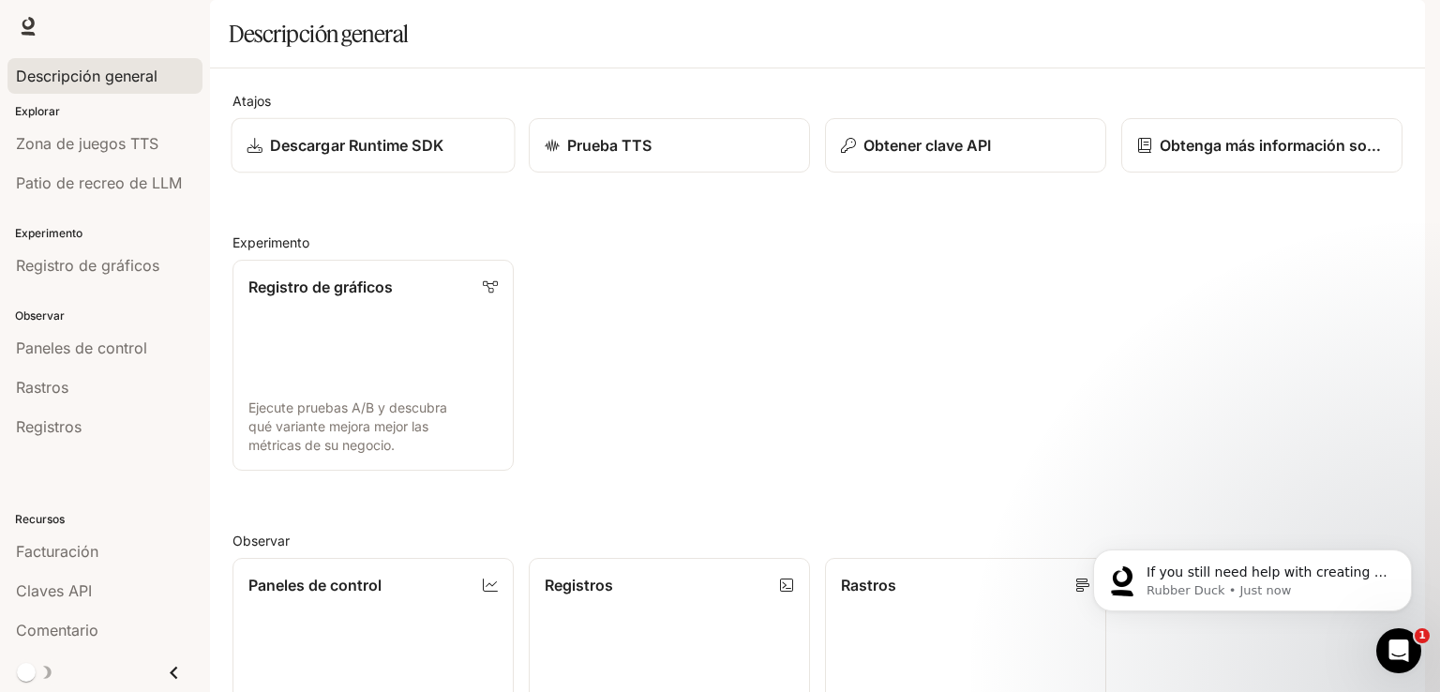
scroll to position [1215, 0]
click at [306, 173] on link "Descargar Runtime SDK" at bounding box center [374, 145] width 284 height 55
